Goal: Information Seeking & Learning: Learn about a topic

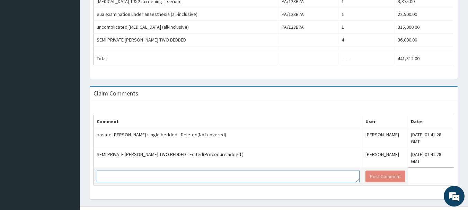
click at [254, 171] on textarea at bounding box center [228, 177] width 263 height 12
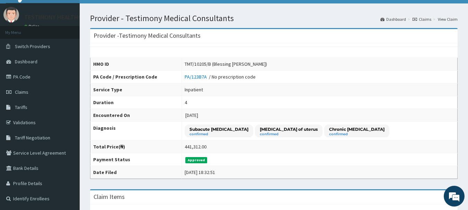
scroll to position [9, 0]
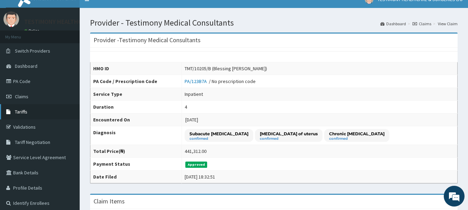
click at [55, 117] on link "Tariffs" at bounding box center [40, 111] width 80 height 15
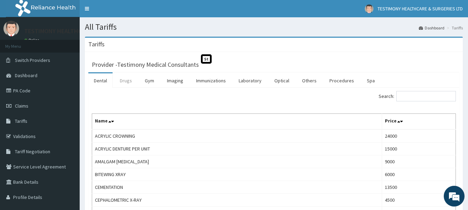
click at [123, 83] on link "Drugs" at bounding box center [125, 80] width 23 height 15
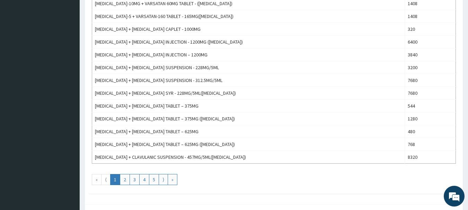
scroll to position [599, 0]
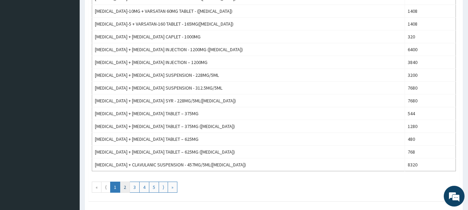
click at [126, 189] on link "2" at bounding box center [125, 187] width 10 height 11
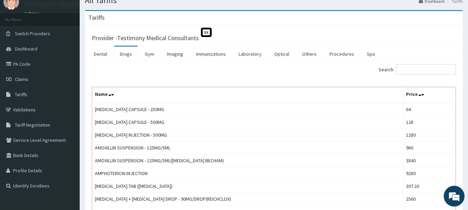
scroll to position [18, 0]
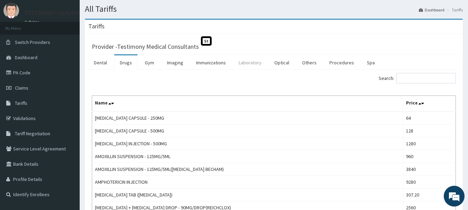
click at [263, 60] on link "Laboratory" at bounding box center [250, 62] width 34 height 15
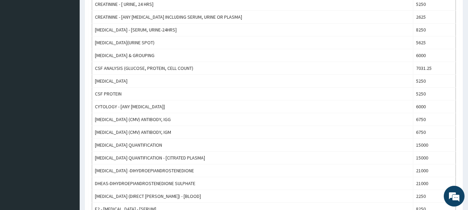
scroll to position [556, 0]
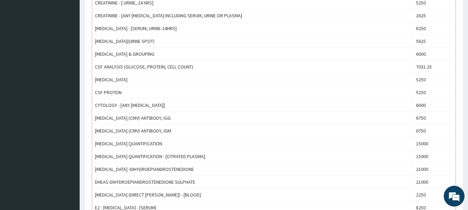
drag, startPoint x: 466, startPoint y: 179, endPoint x: 473, endPoint y: 147, distance: 32.5
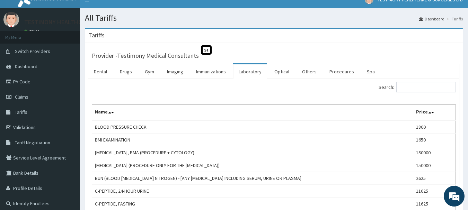
scroll to position [0, 0]
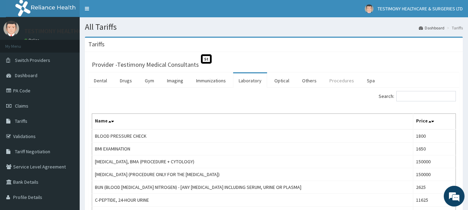
click at [332, 80] on link "Procedures" at bounding box center [342, 80] width 36 height 15
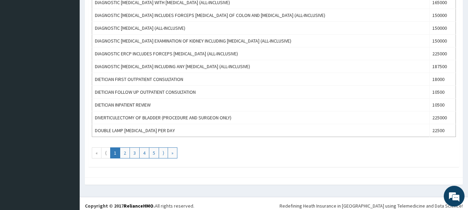
scroll to position [666, 0]
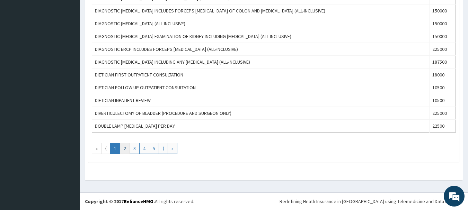
click at [124, 148] on link "2" at bounding box center [125, 148] width 10 height 11
click at [136, 150] on link "3" at bounding box center [135, 148] width 10 height 11
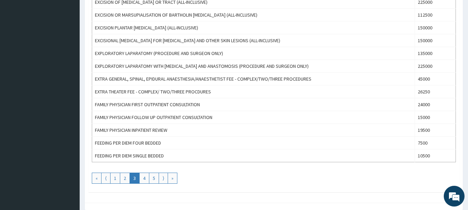
scroll to position [638, 0]
